Goal: Navigation & Orientation: Find specific page/section

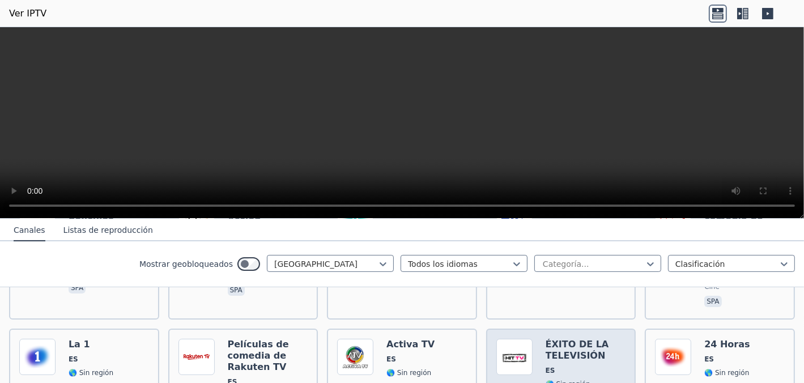
scroll to position [340, 0]
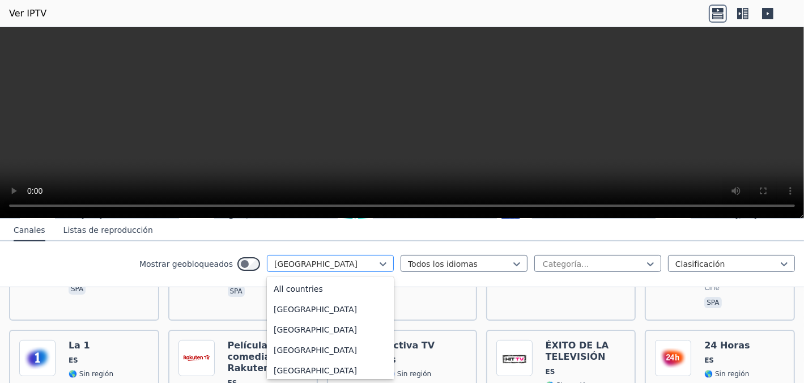
click at [367, 268] on div at bounding box center [325, 264] width 103 height 11
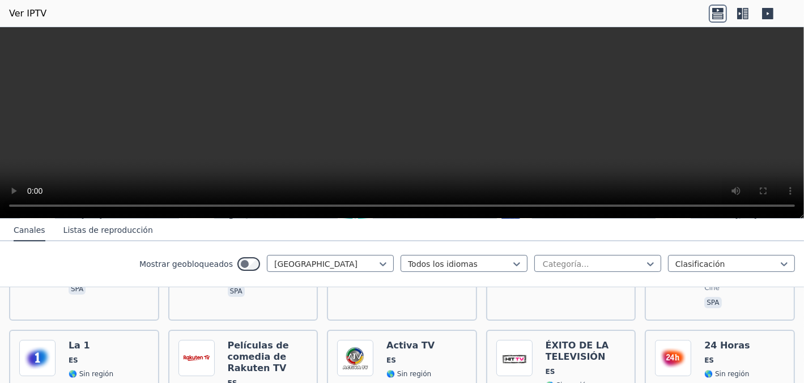
click at [370, 238] on nav "[PERSON_NAME] Listas de reproducción" at bounding box center [402, 230] width 804 height 23
click at [104, 233] on font "Listas de reproducción" at bounding box center [108, 230] width 90 height 9
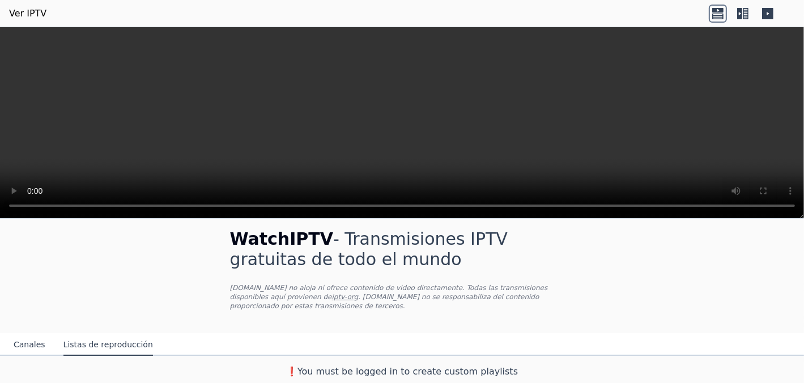
scroll to position [0, 0]
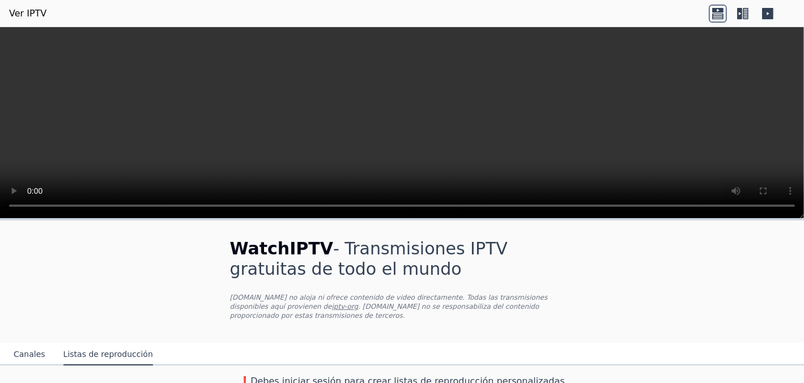
click at [744, 16] on icon at bounding box center [743, 14] width 18 height 18
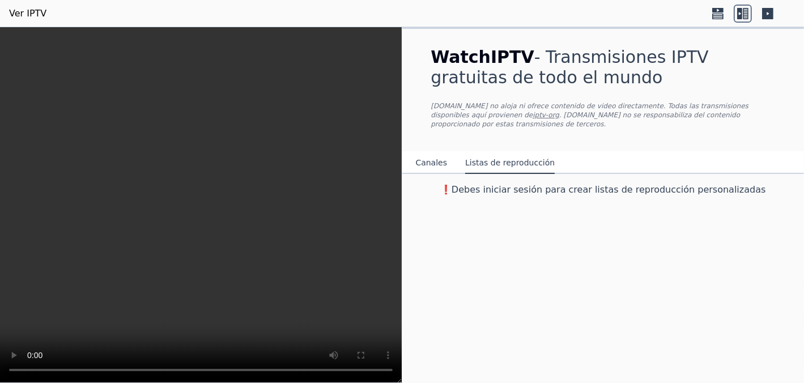
click at [768, 16] on icon at bounding box center [767, 13] width 11 height 11
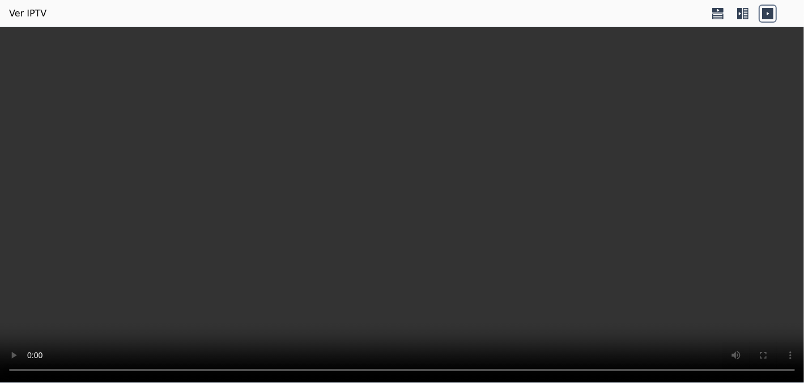
click at [710, 12] on icon at bounding box center [718, 14] width 18 height 18
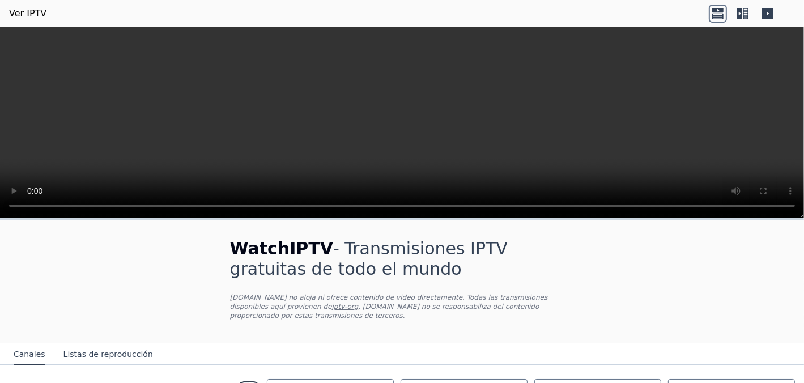
click at [35, 350] on font "Canales" at bounding box center [30, 354] width 32 height 9
click at [69, 350] on font "Listas de reproducción" at bounding box center [108, 354] width 90 height 9
click at [40, 344] on div "[PERSON_NAME] Listas de reproducción" at bounding box center [84, 355] width 158 height 22
click at [29, 350] on font "Canales" at bounding box center [30, 354] width 32 height 9
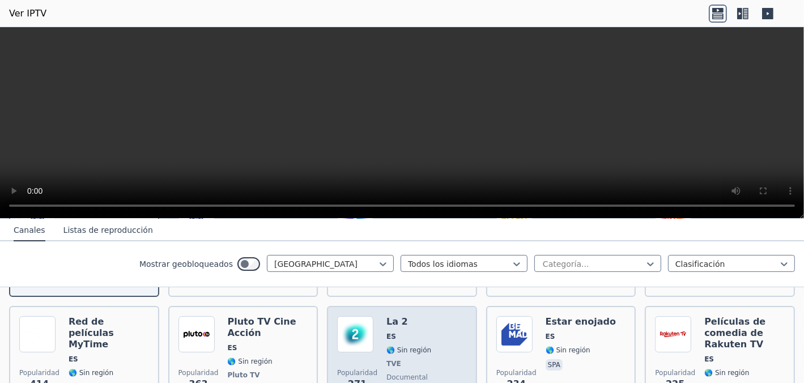
scroll to position [227, 0]
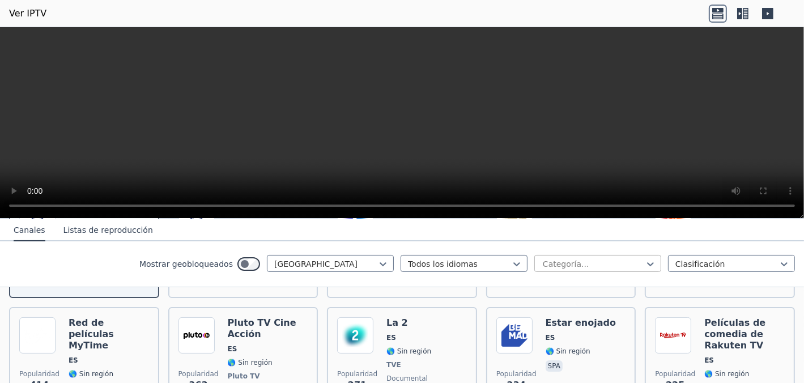
click at [562, 259] on div at bounding box center [593, 264] width 103 height 11
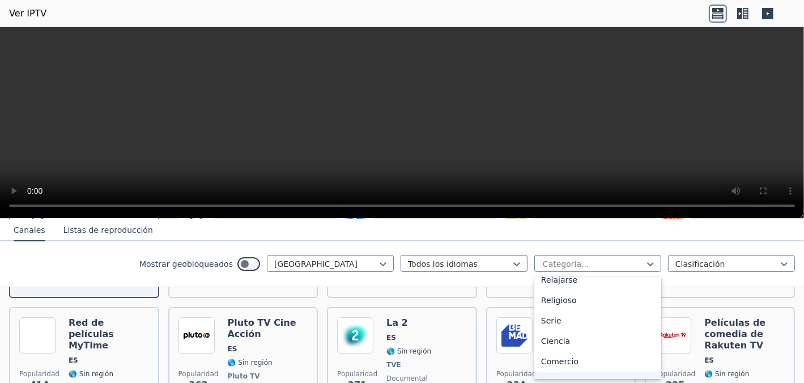
scroll to position [453, 0]
click at [558, 321] on font "Deportes" at bounding box center [559, 325] width 36 height 9
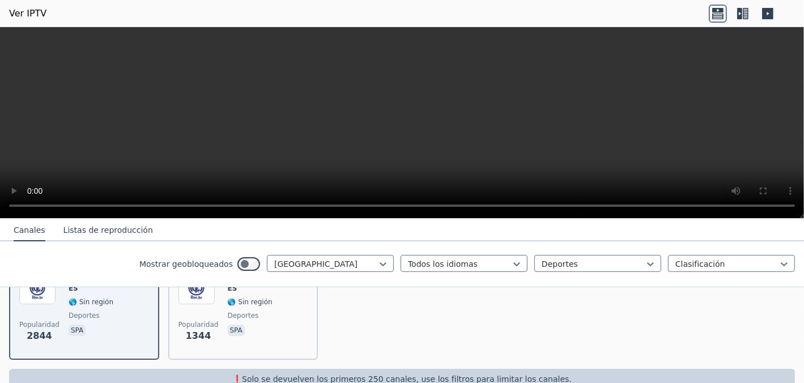
scroll to position [176, 0]
